Goal: Task Accomplishment & Management: Complete application form

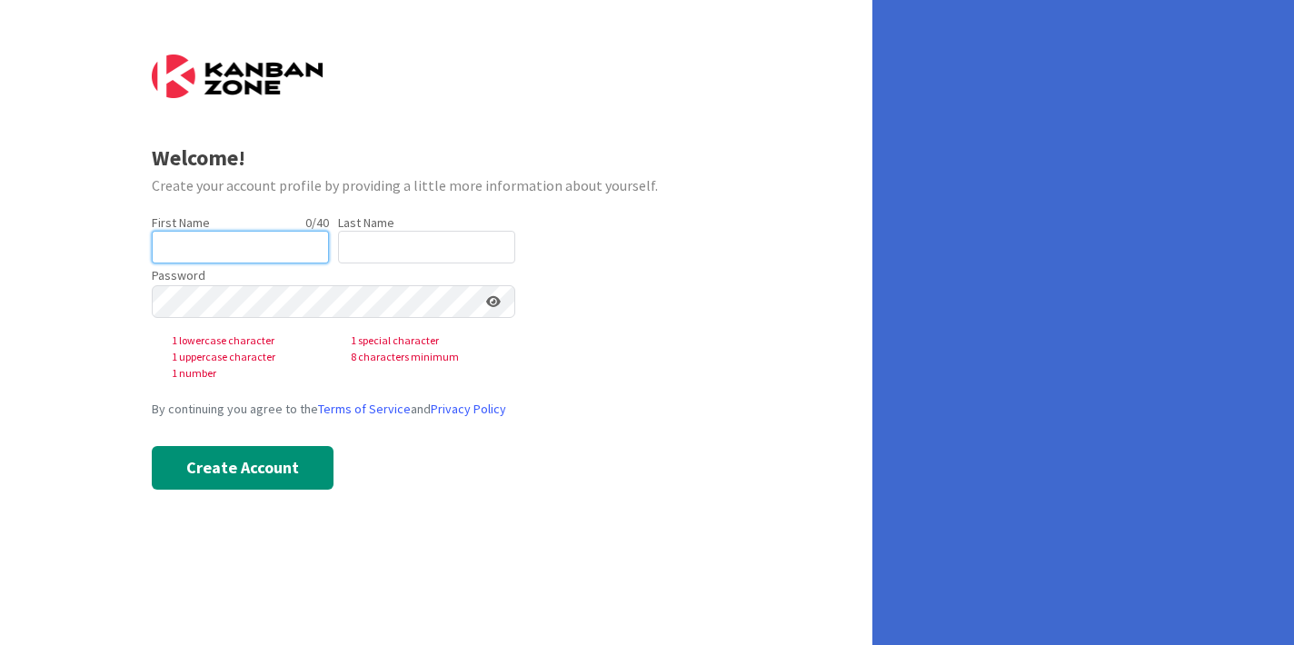
click at [234, 242] on input "text" at bounding box center [240, 247] width 177 height 33
type input "[GEOGRAPHIC_DATA]"
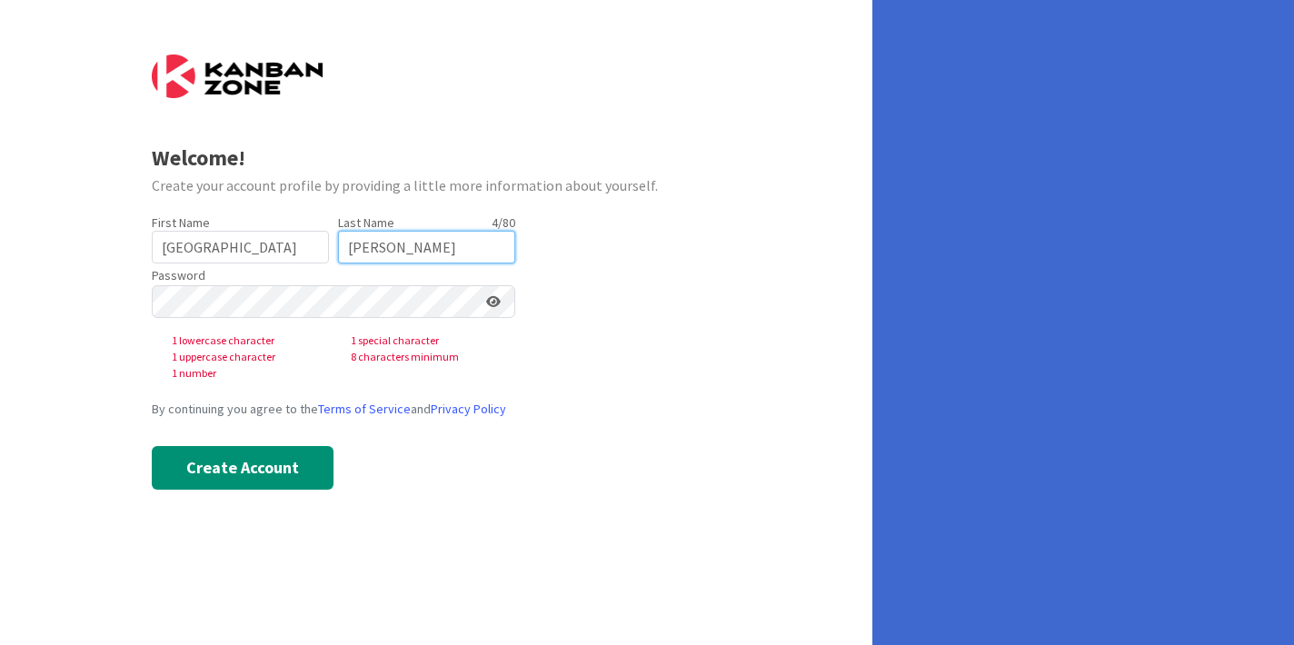
type input "[PERSON_NAME]"
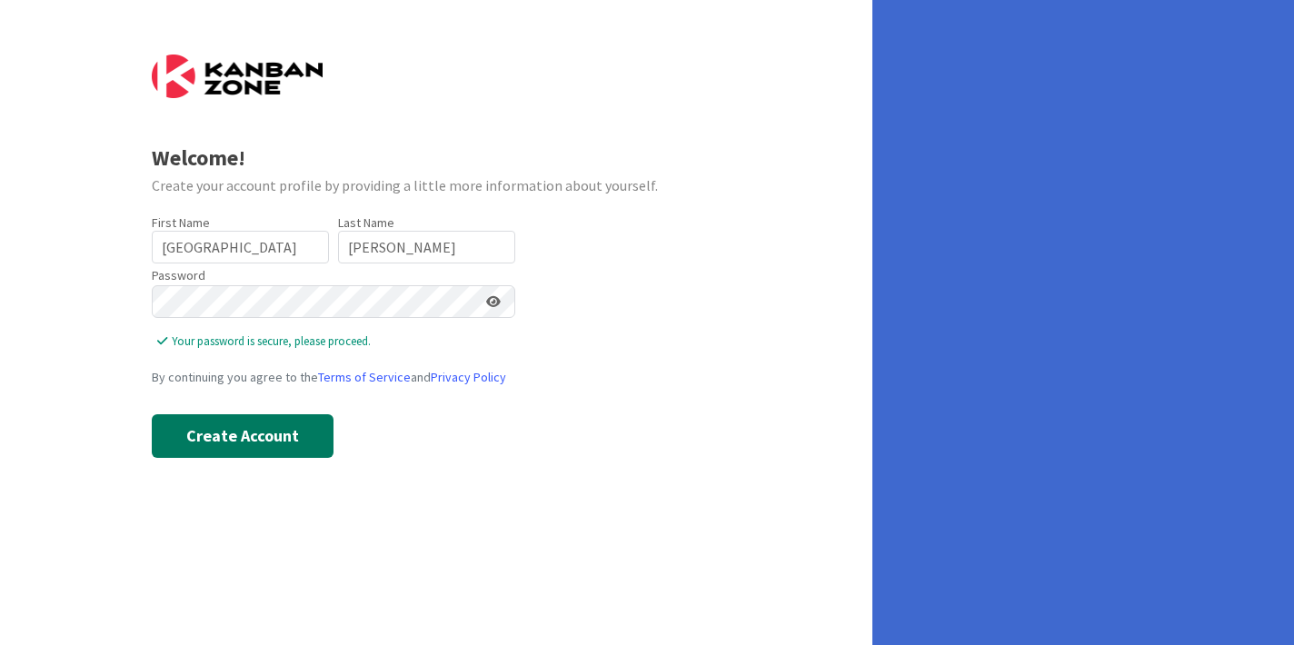
click at [249, 451] on button "Create Account" at bounding box center [243, 436] width 182 height 44
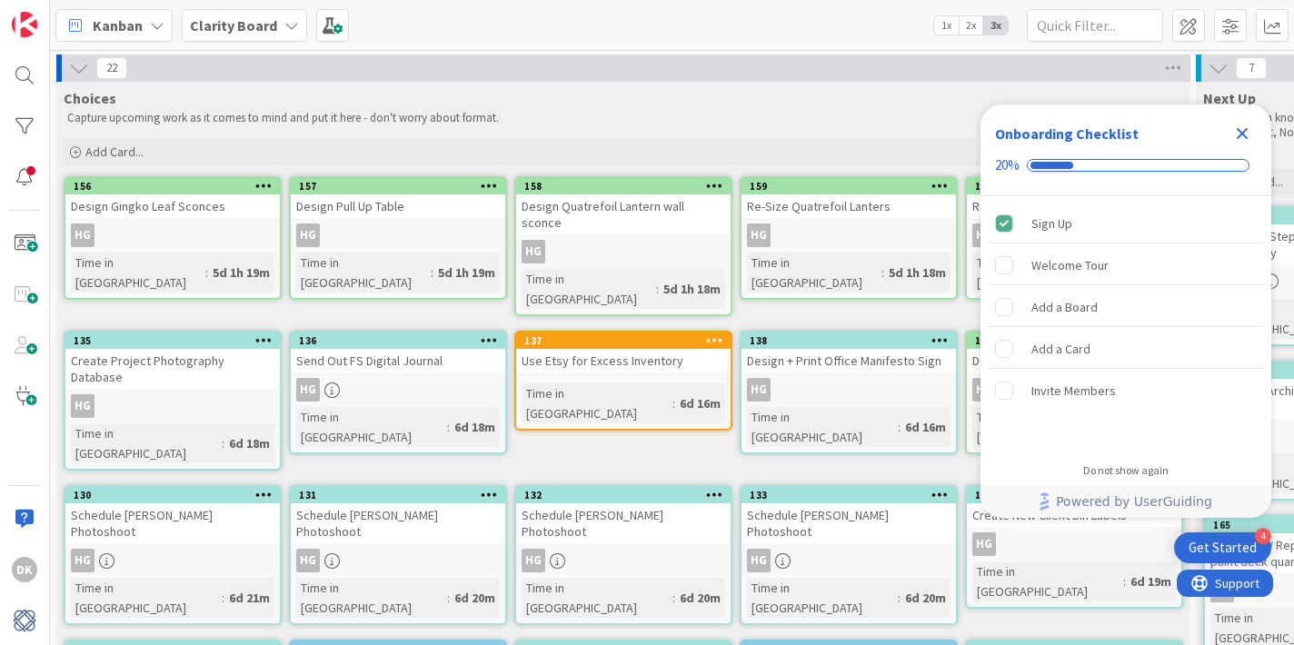
click at [1243, 132] on icon "Close Checklist" at bounding box center [1243, 134] width 12 height 12
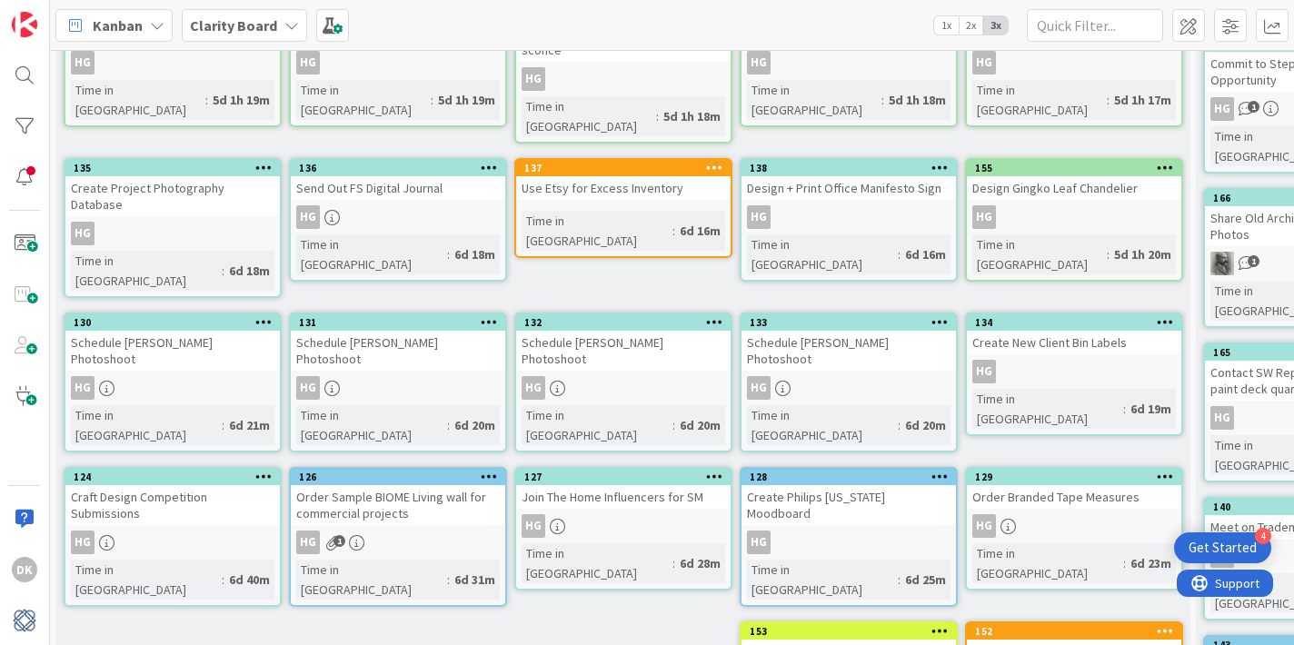
scroll to position [197, 0]
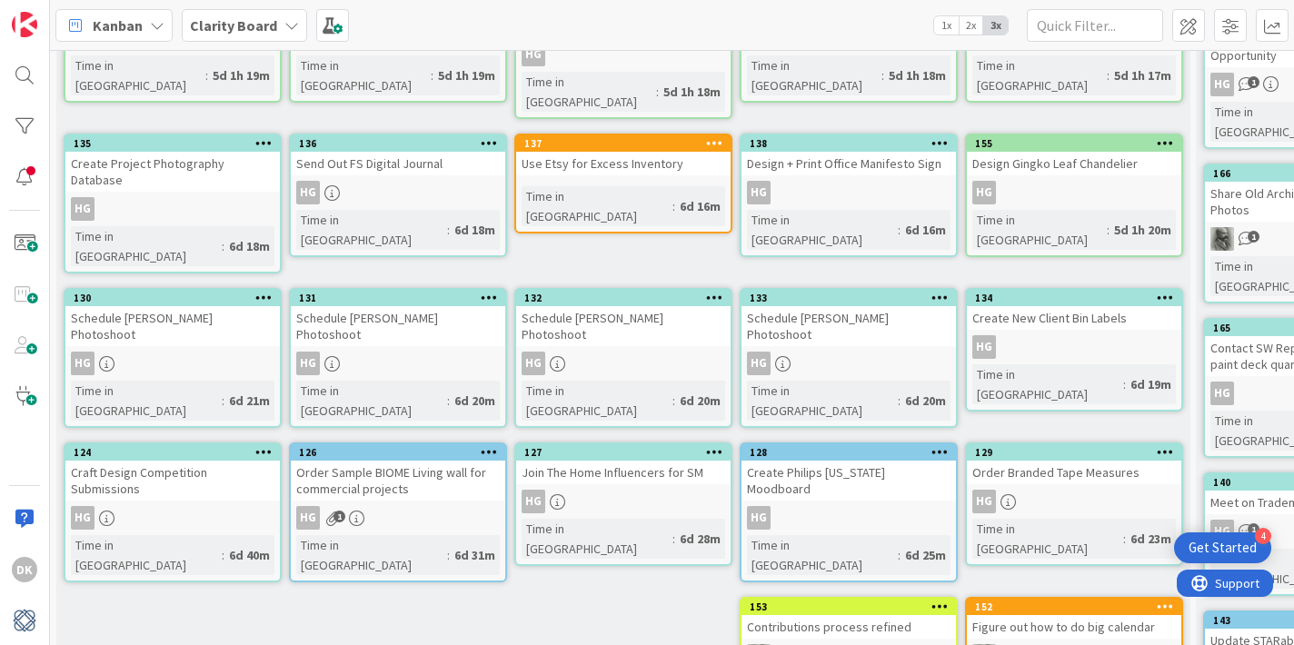
click at [1207, 552] on div "Get Started" at bounding box center [1222, 548] width 68 height 18
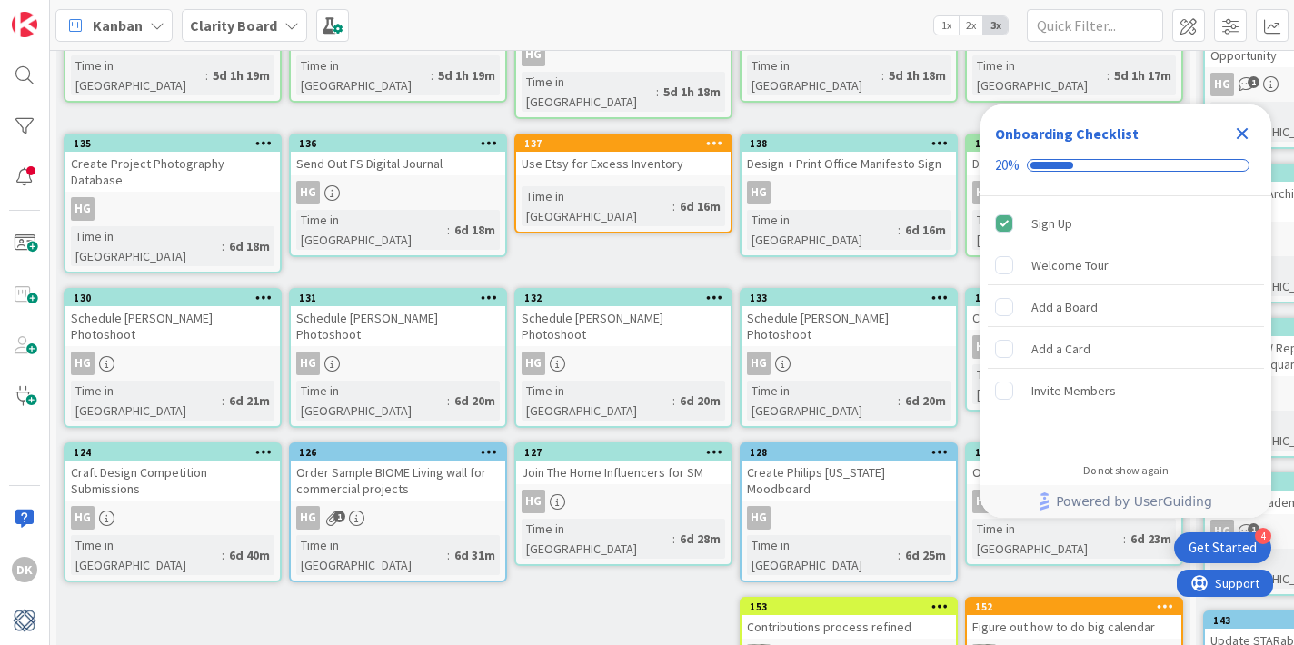
scroll to position [0, 0]
